Goal: Task Accomplishment & Management: Use online tool/utility

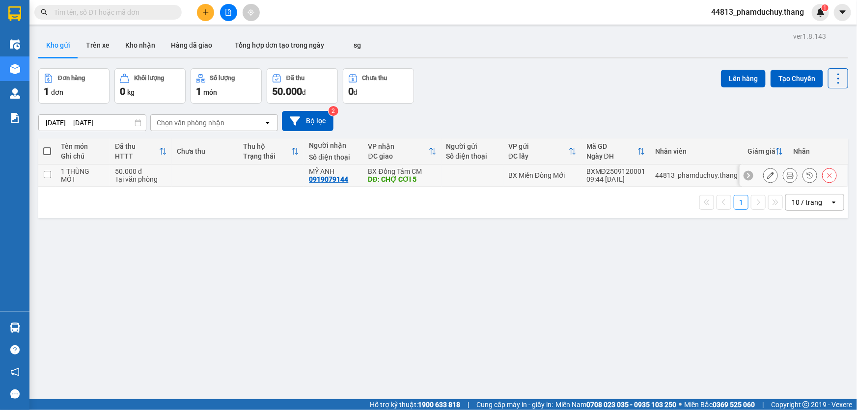
click at [48, 175] on input "checkbox" at bounding box center [47, 174] width 7 height 7
checkbox input "true"
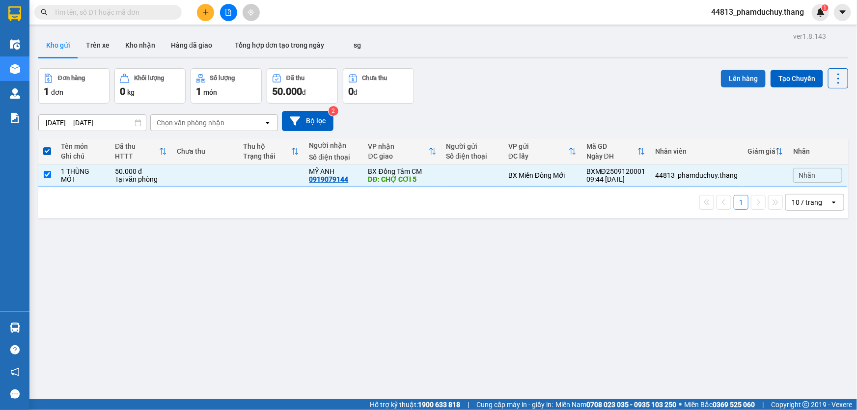
click at [747, 70] on button "Lên hàng" at bounding box center [743, 79] width 45 height 18
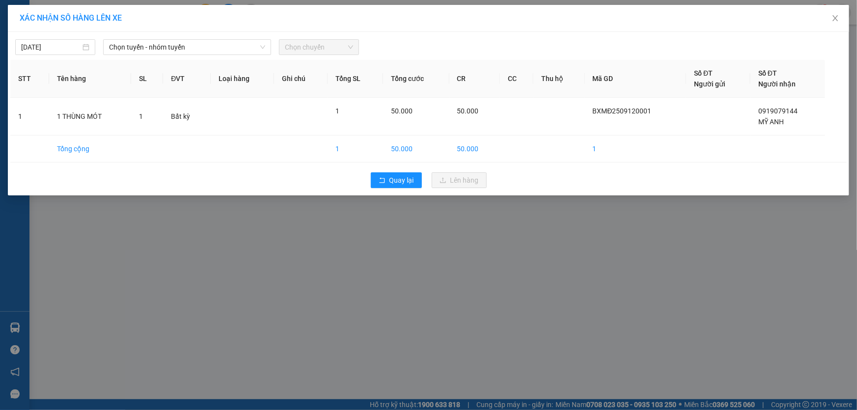
drag, startPoint x: 264, startPoint y: 319, endPoint x: 284, endPoint y: 314, distance: 20.6
click at [284, 314] on div "XÁC NHẬN SỐ HÀNG LÊN XE [DATE] Chọn tuyến - nhóm tuyến Chọn chuyến STT Tên hàng…" at bounding box center [428, 205] width 857 height 410
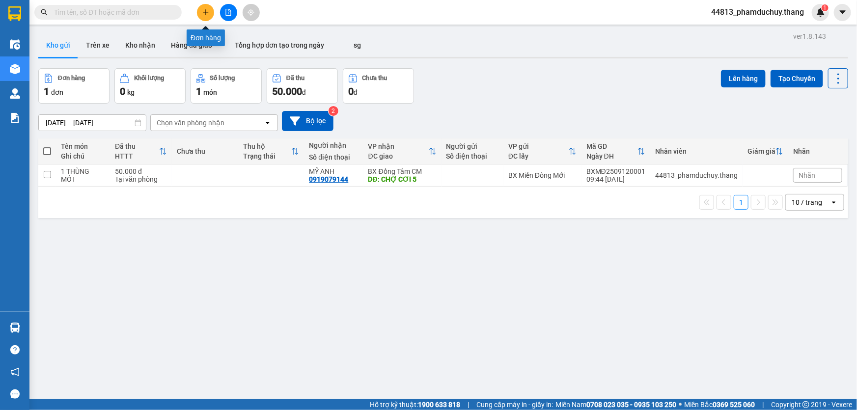
click at [202, 10] on icon "plus" at bounding box center [205, 12] width 7 height 7
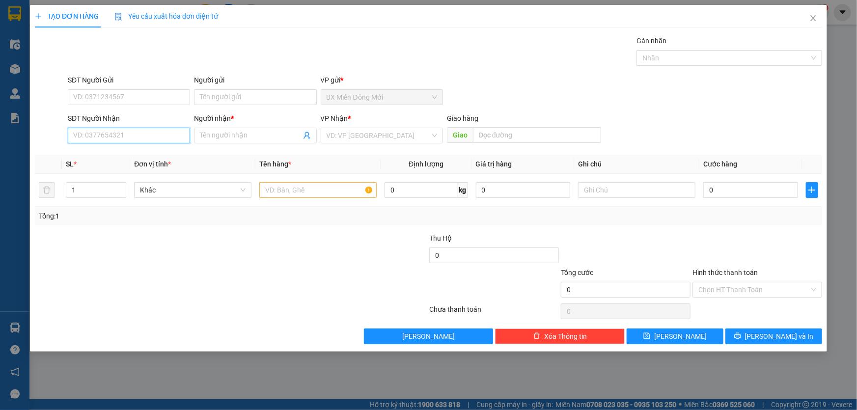
click at [128, 136] on input "SĐT Người Nhận" at bounding box center [129, 136] width 122 height 16
type input "0919054685"
click at [227, 136] on input "Người nhận *" at bounding box center [250, 135] width 101 height 11
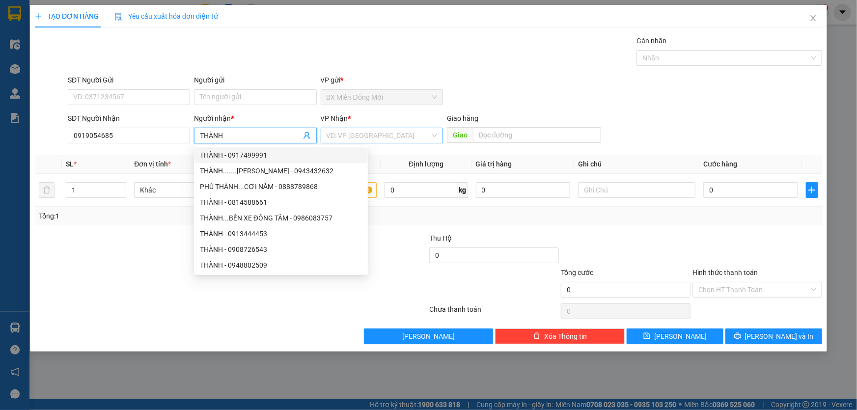
type input "THÀNH"
click at [357, 134] on input "search" at bounding box center [379, 135] width 104 height 15
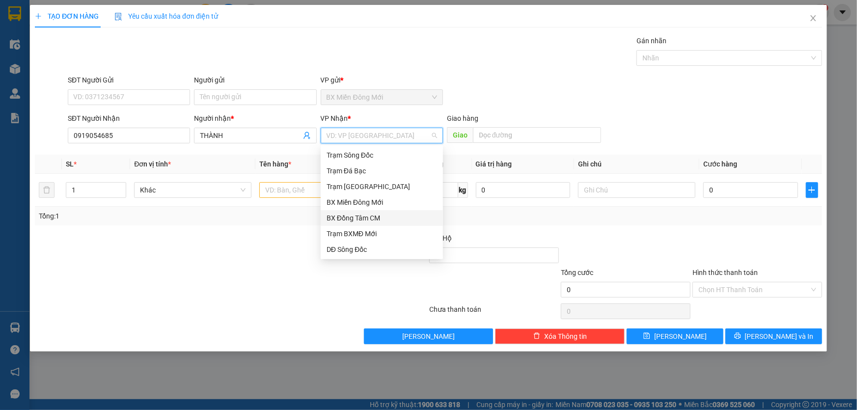
click at [362, 218] on div "BX Đồng Tâm CM" at bounding box center [382, 218] width 111 height 11
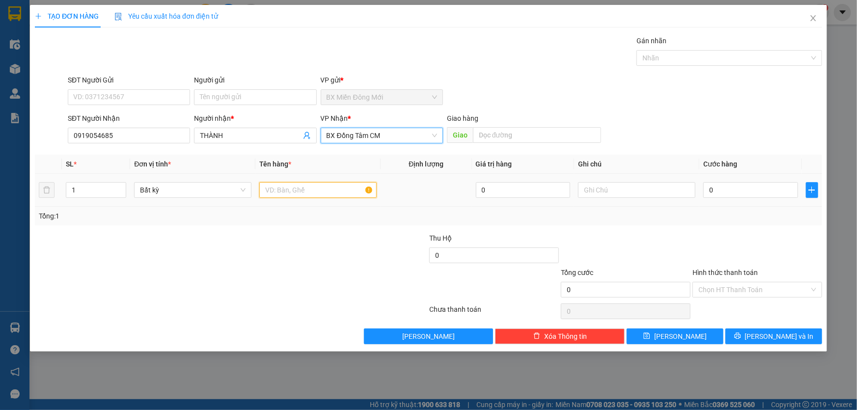
click at [311, 191] on input "text" at bounding box center [317, 190] width 117 height 16
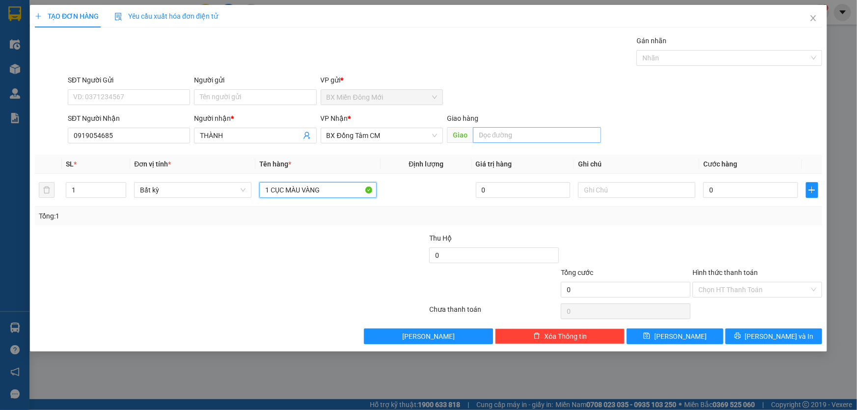
type input "1 CỤC MÀU VÀNG"
click at [528, 140] on input "text" at bounding box center [537, 135] width 128 height 16
click at [756, 197] on input "0" at bounding box center [750, 190] width 95 height 16
type input "3"
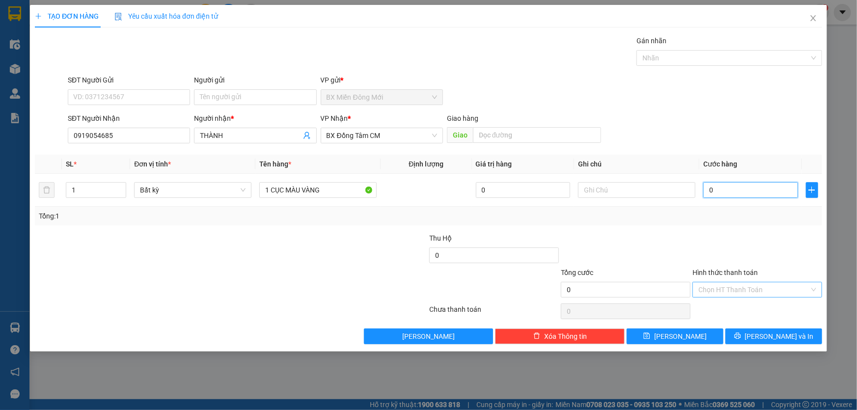
type input "3"
type input "30"
type input "30.000"
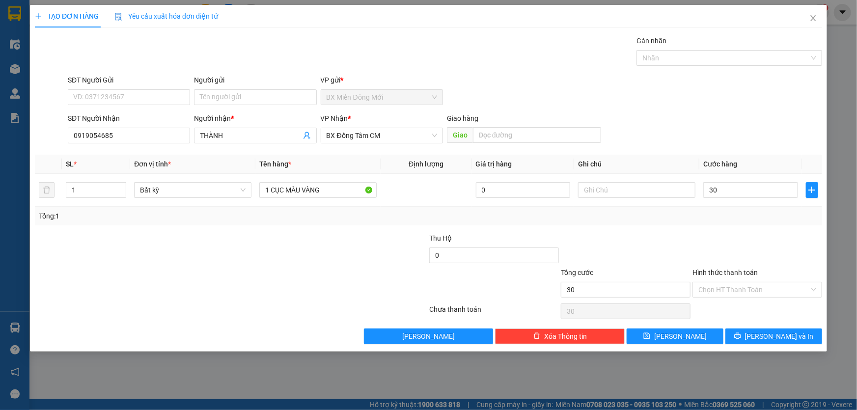
type input "30.000"
click at [700, 231] on div "Transit Pickup Surcharge Ids Transit Deliver Surcharge Ids Transit Deliver Surc…" at bounding box center [428, 189] width 787 height 309
click at [741, 335] on icon "printer" at bounding box center [737, 336] width 7 height 7
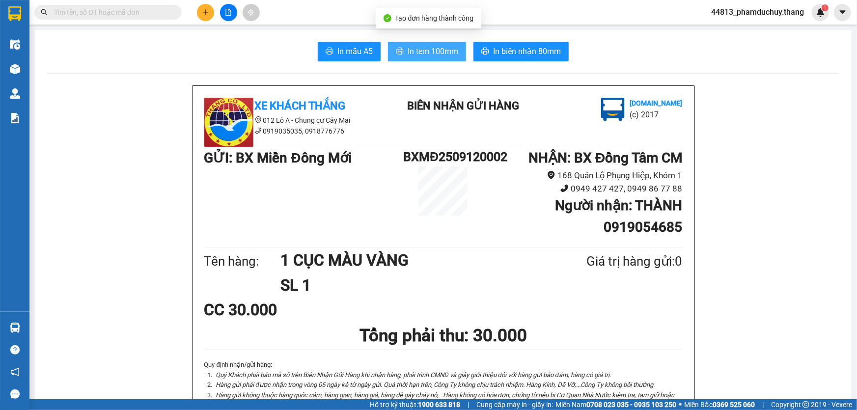
click at [411, 54] on span "In tem 100mm" at bounding box center [433, 51] width 51 height 12
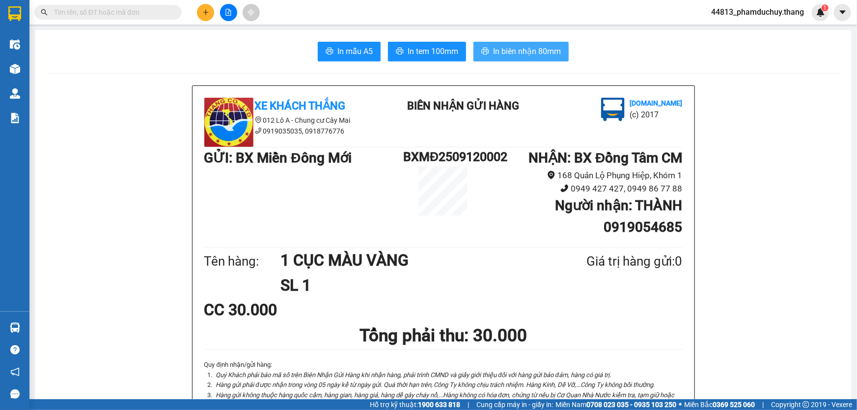
click at [546, 53] on span "In biên nhận 80mm" at bounding box center [527, 51] width 68 height 12
